Goal: Transaction & Acquisition: Download file/media

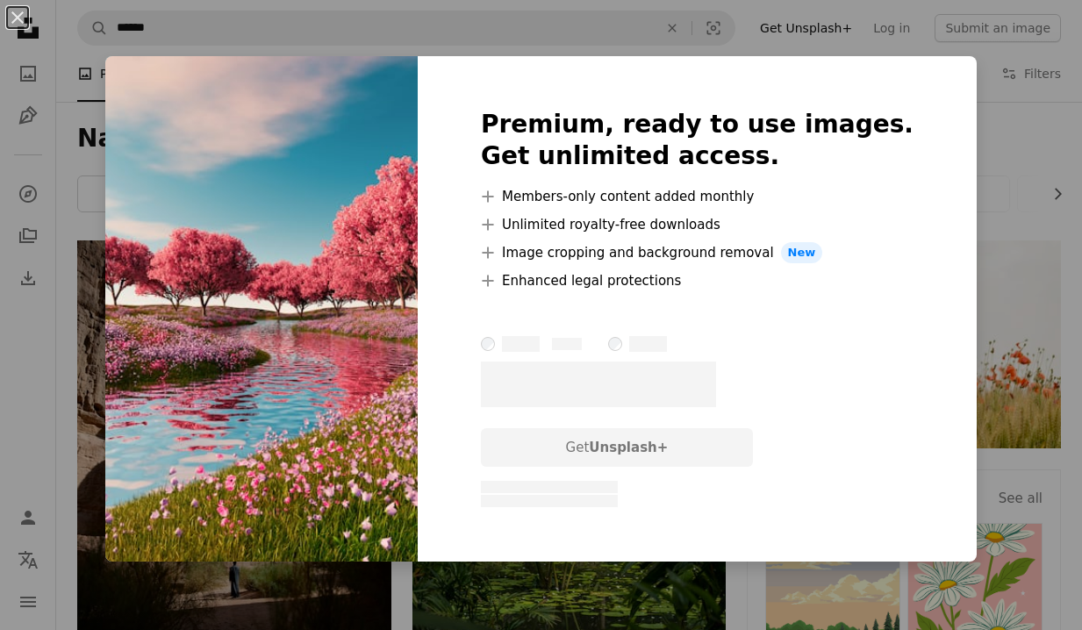
scroll to position [2318, 0]
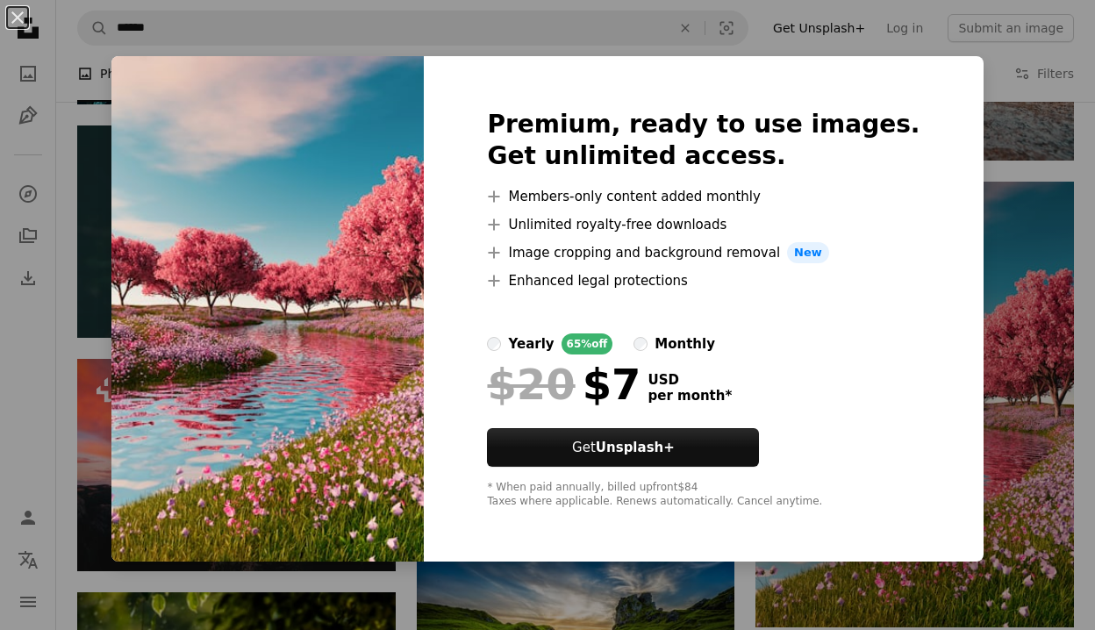
click at [390, 230] on img at bounding box center [267, 308] width 312 height 505
click at [20, 21] on button "An X shape" at bounding box center [17, 17] width 21 height 21
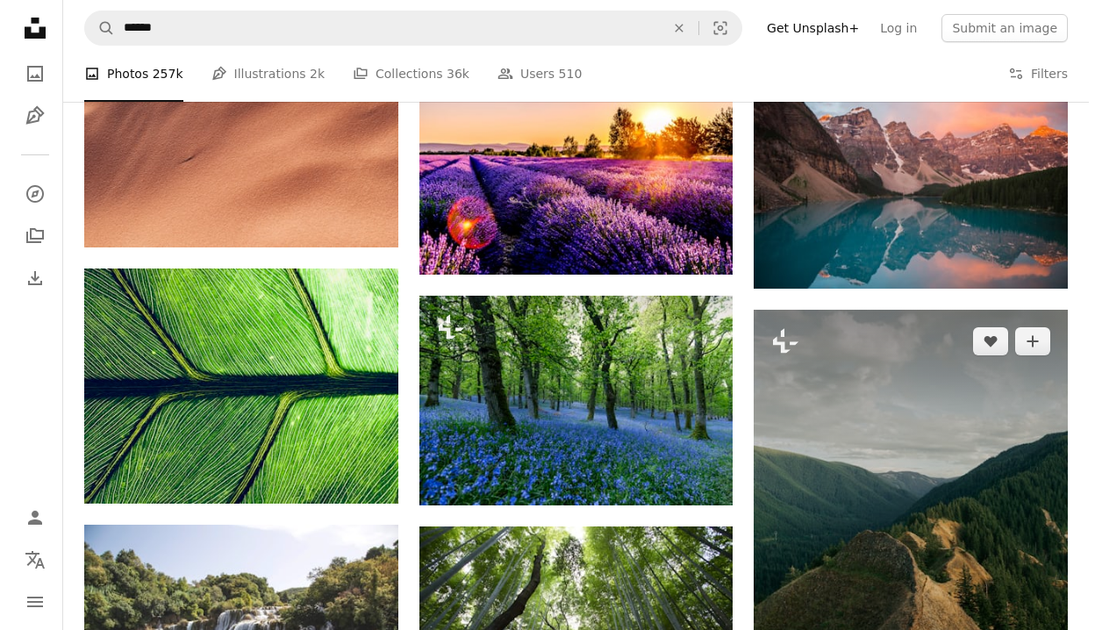
scroll to position [8852, 0]
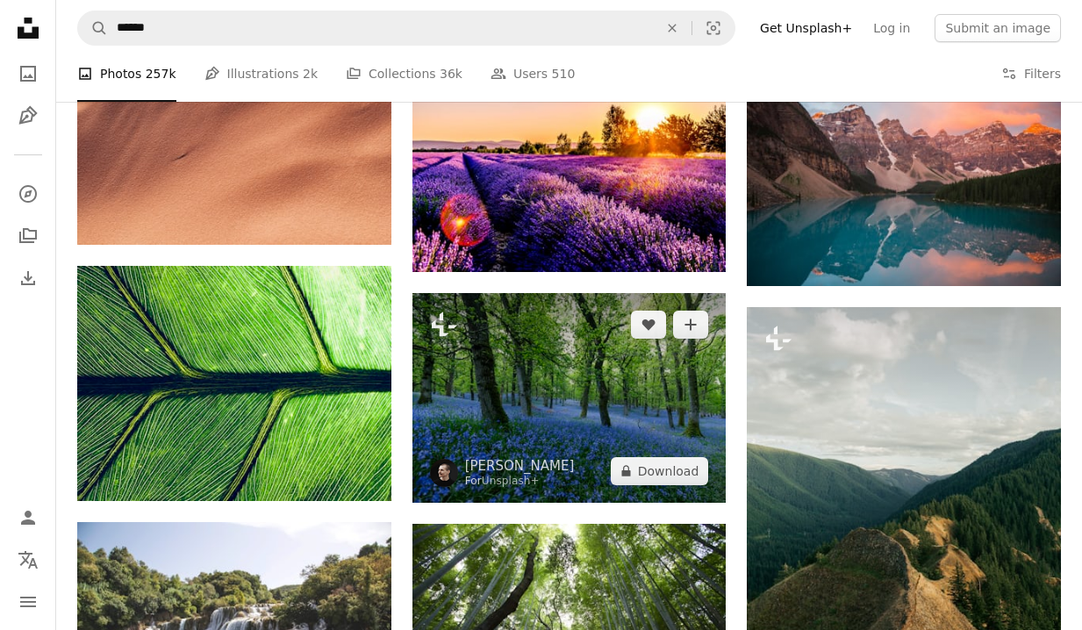
click at [626, 418] on img at bounding box center [569, 398] width 314 height 210
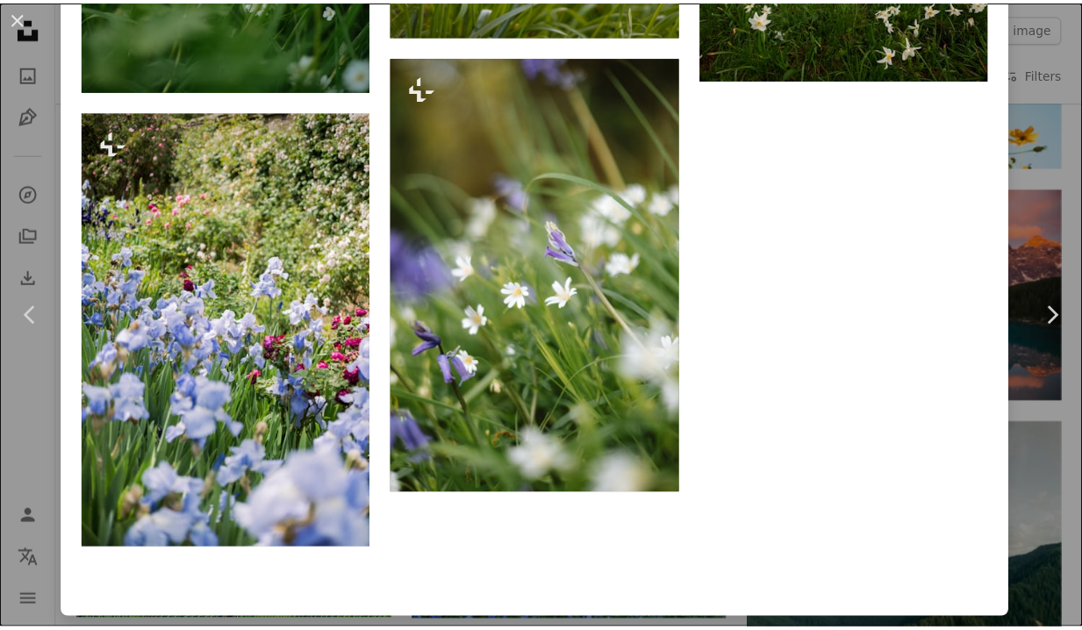
scroll to position [7305, 0]
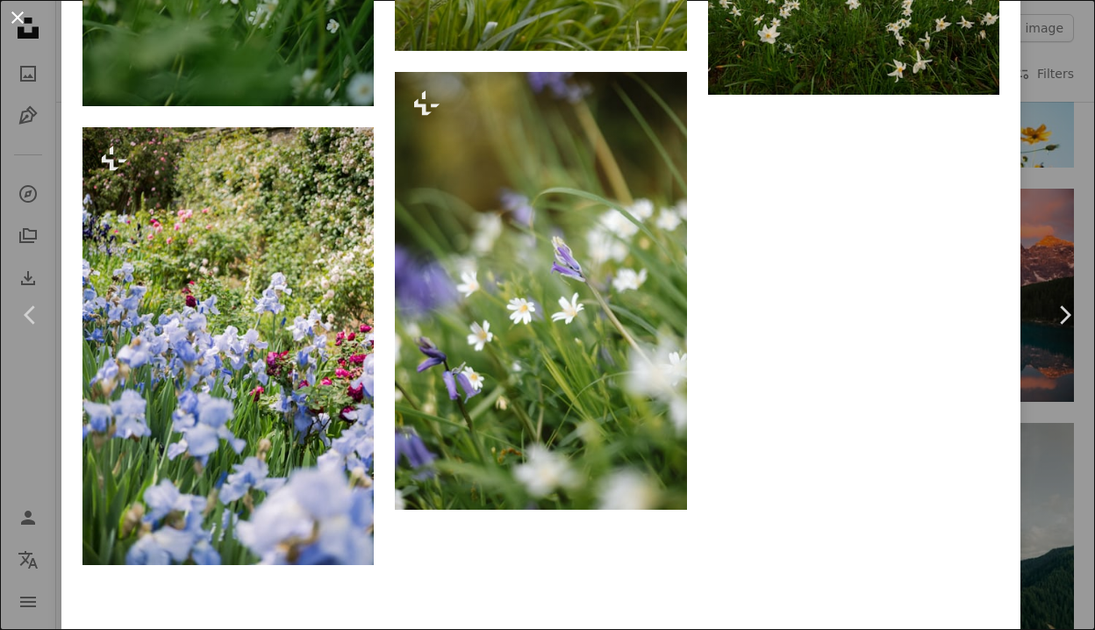
click at [19, 17] on button "An X shape" at bounding box center [17, 17] width 21 height 21
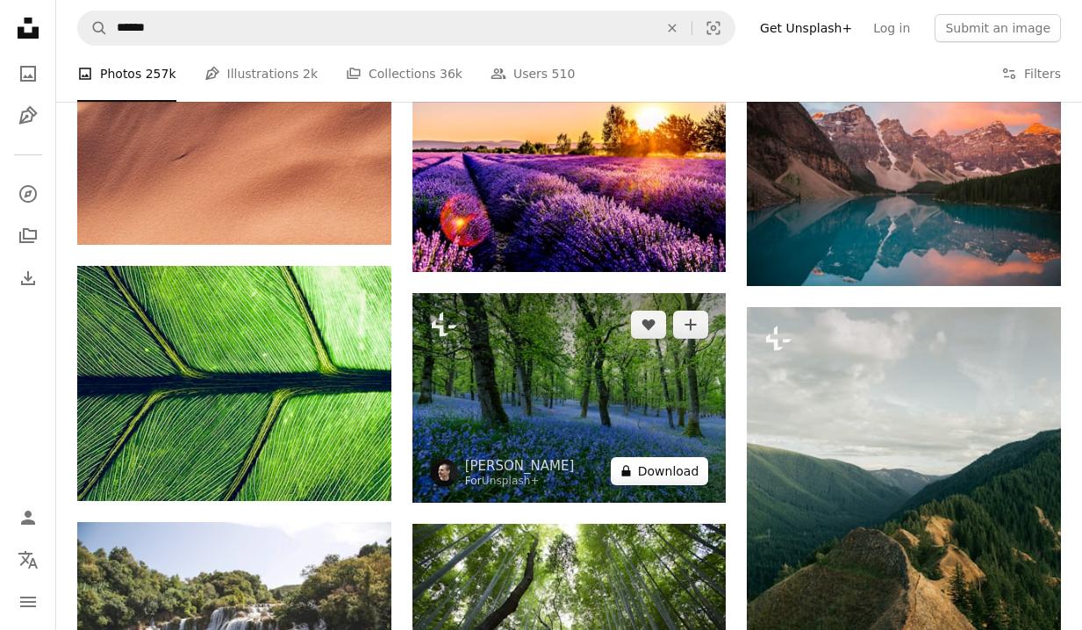
click at [662, 473] on button "A lock Download" at bounding box center [660, 471] width 98 height 28
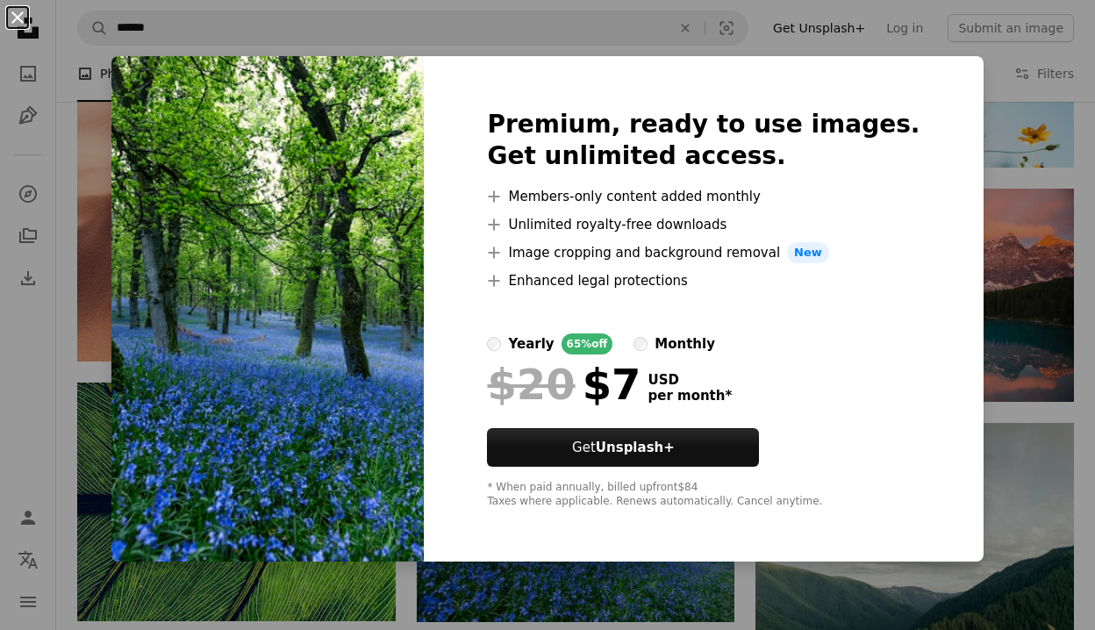
click at [17, 16] on button "An X shape" at bounding box center [17, 17] width 21 height 21
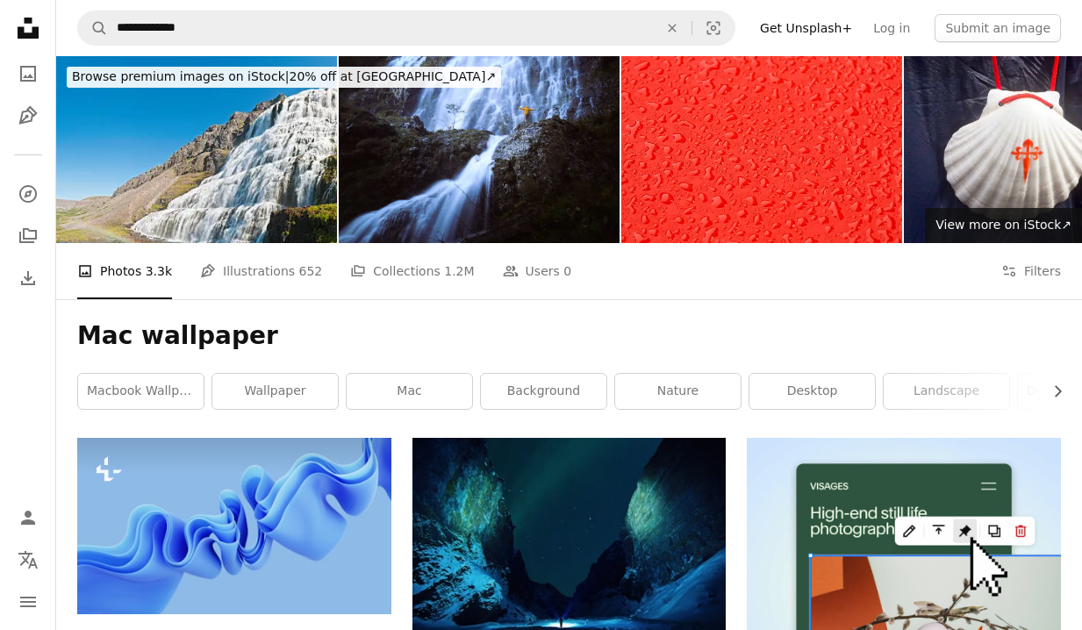
scroll to position [2, 0]
